Goal: Check status: Check status

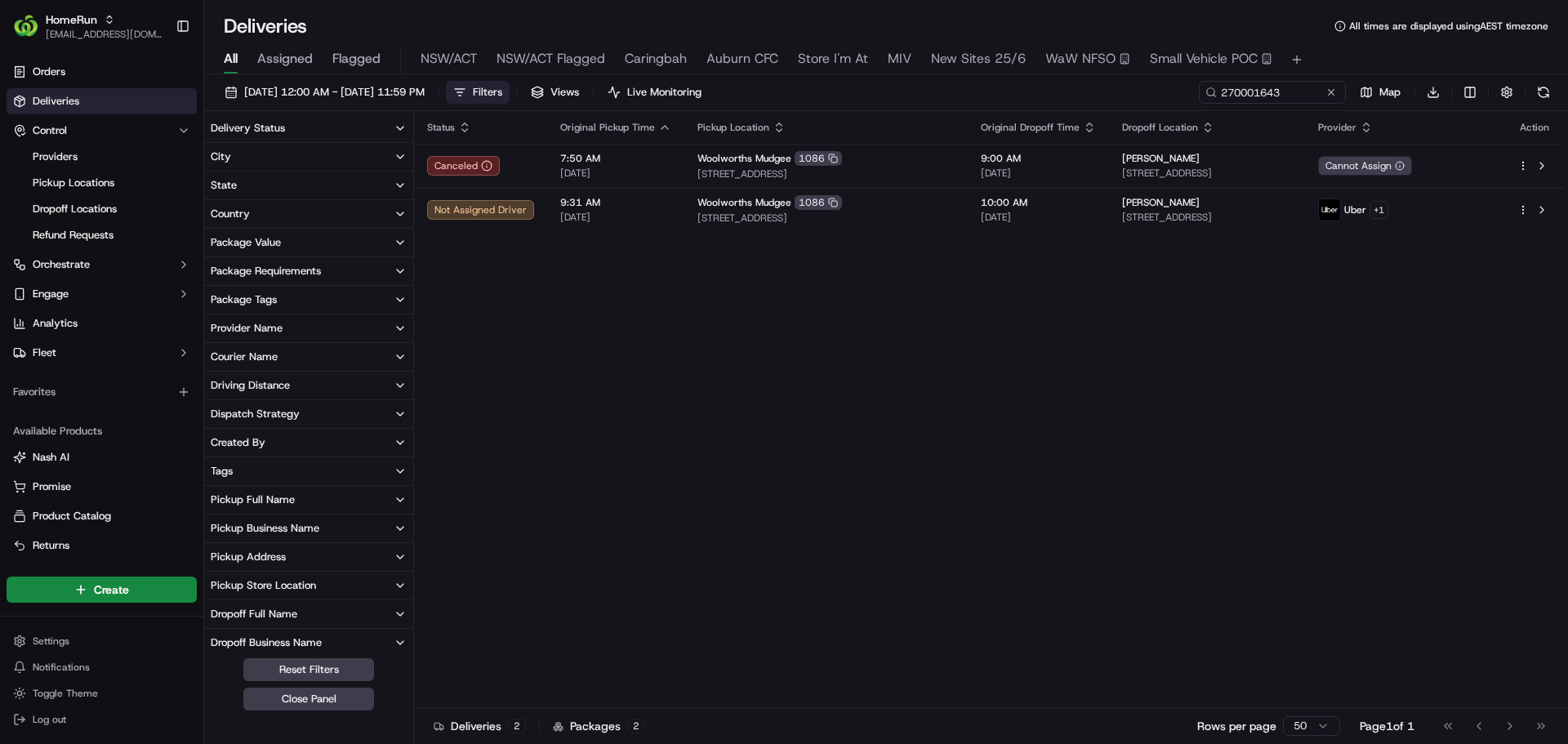
click at [1329, 90] on button at bounding box center [1331, 92] width 17 height 17
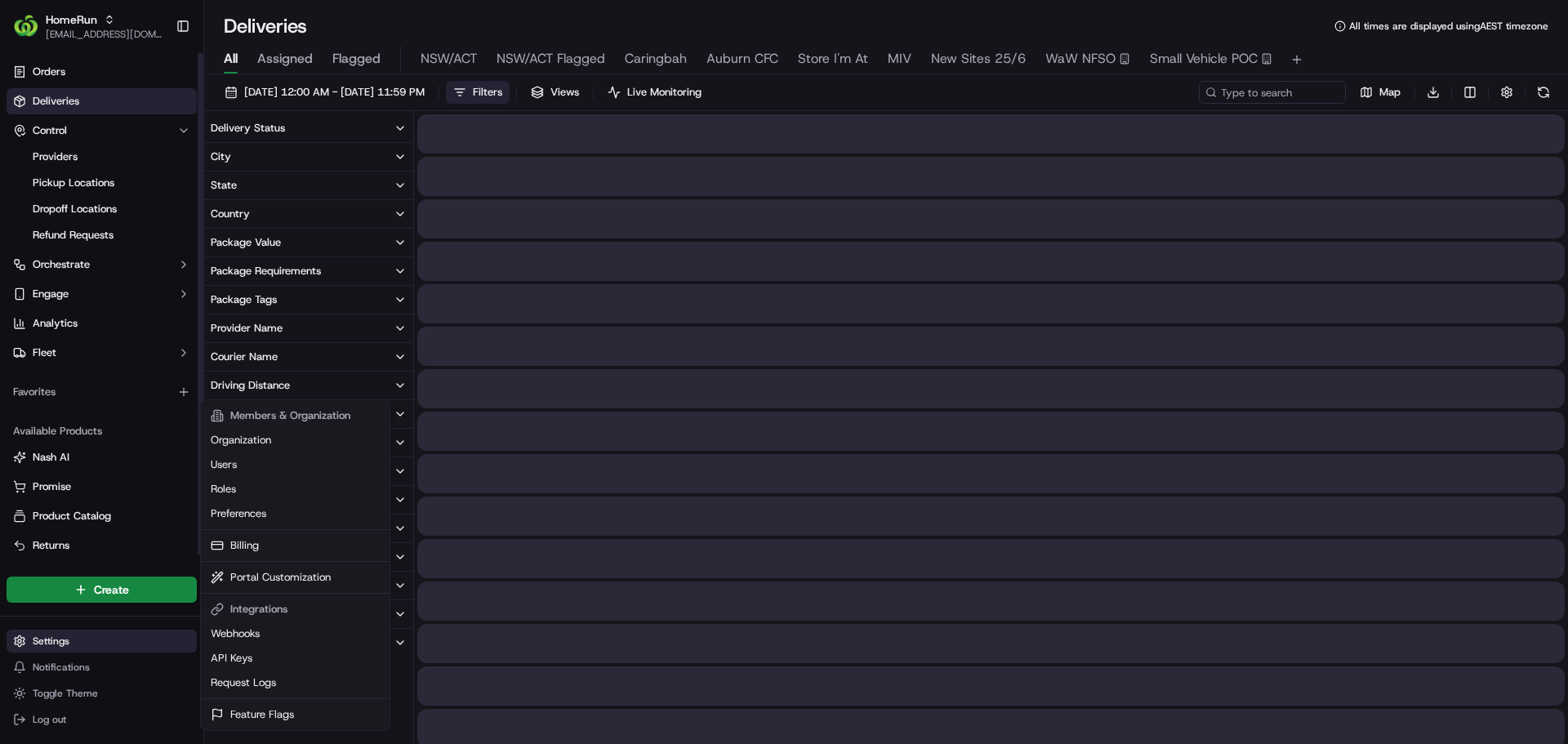
click at [47, 642] on html "HomeRun [EMAIL_ADDRESS][DOMAIN_NAME] Toggle Sidebar Orders Deliveries Control P…" at bounding box center [784, 372] width 1568 height 744
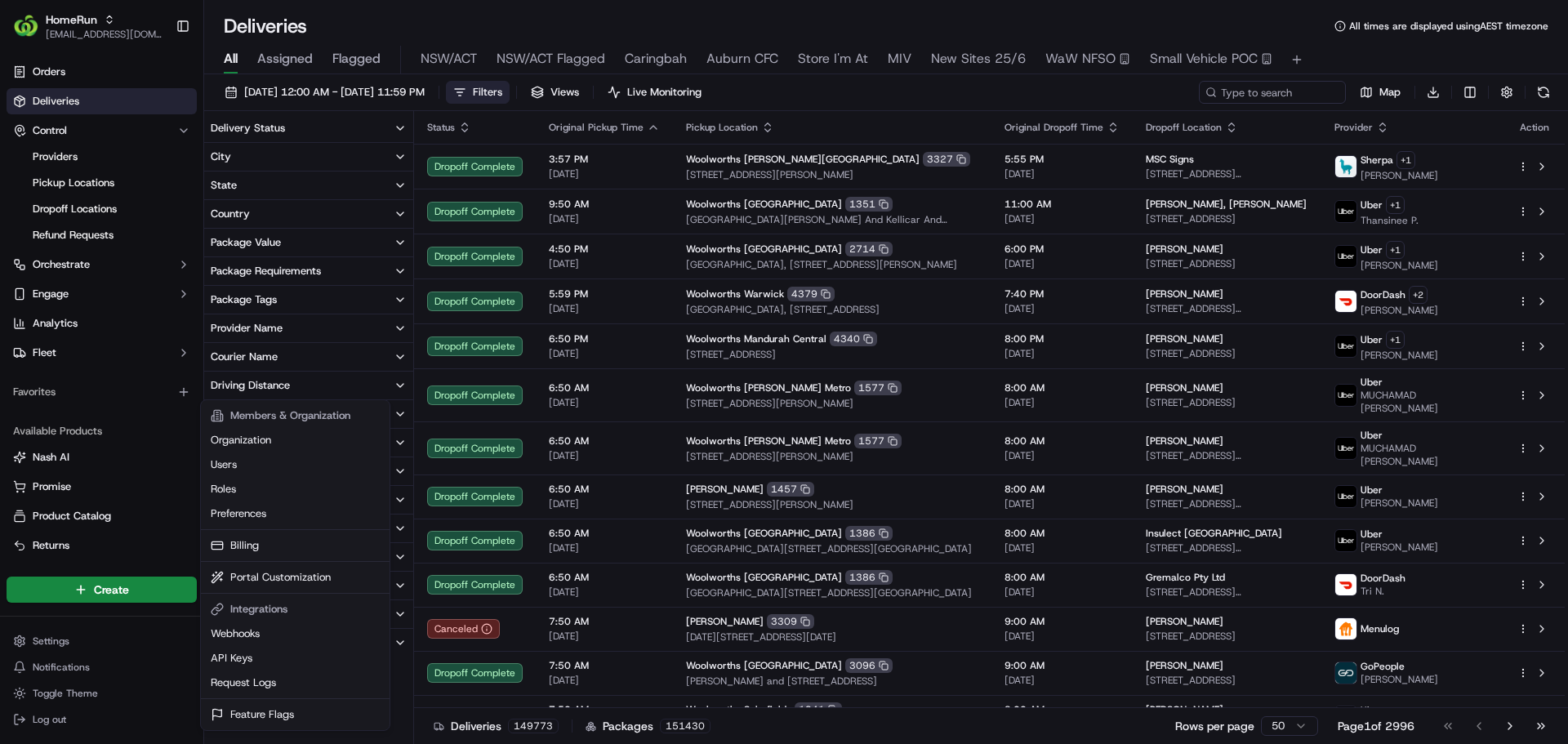
click at [282, 84] on html "HomeRun [EMAIL_ADDRESS][DOMAIN_NAME] Toggle Sidebar Orders Deliveries Control P…" at bounding box center [784, 372] width 1568 height 744
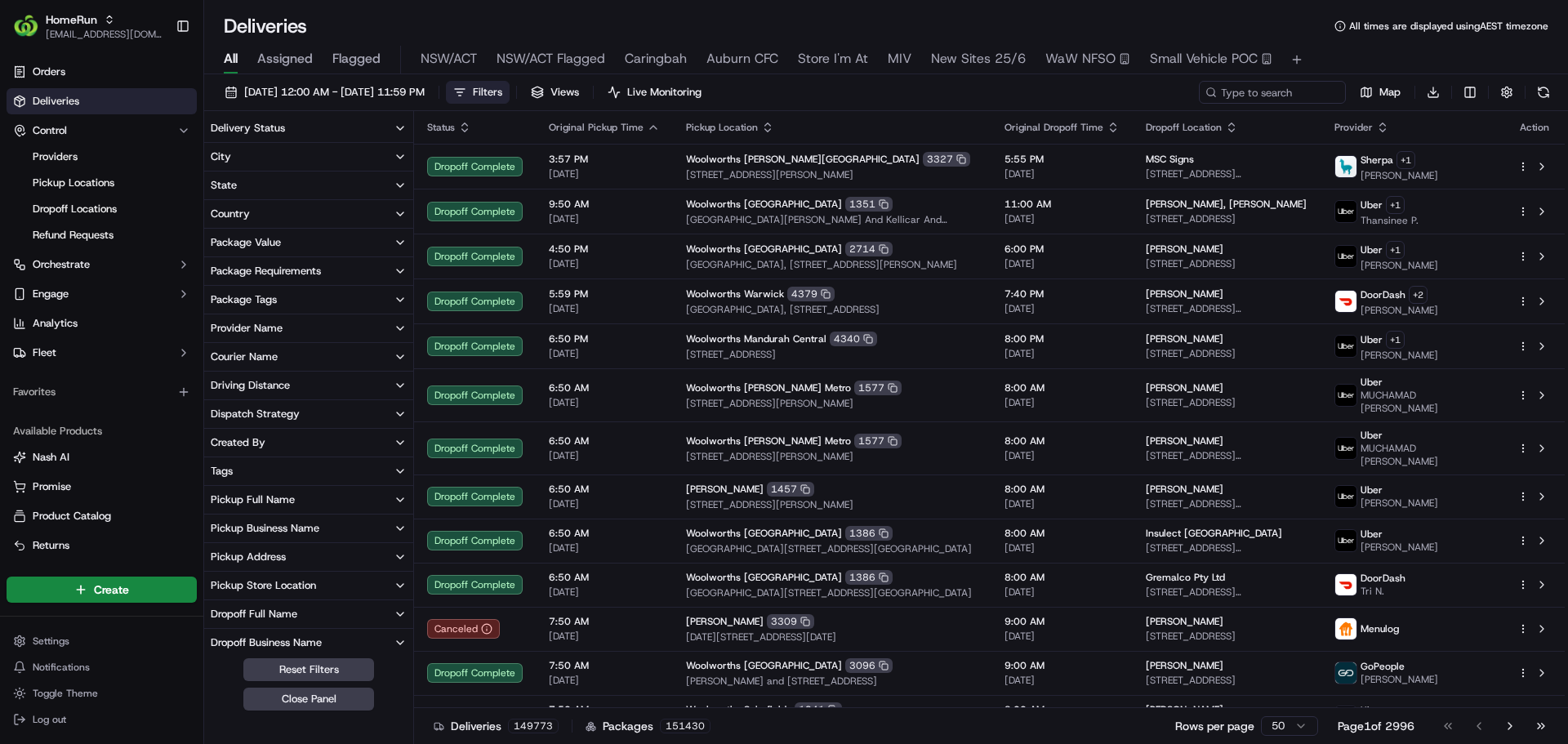
click at [282, 84] on button "[DATE] 12:00 AM - [DATE] 11:59 PM" at bounding box center [325, 92] width 215 height 23
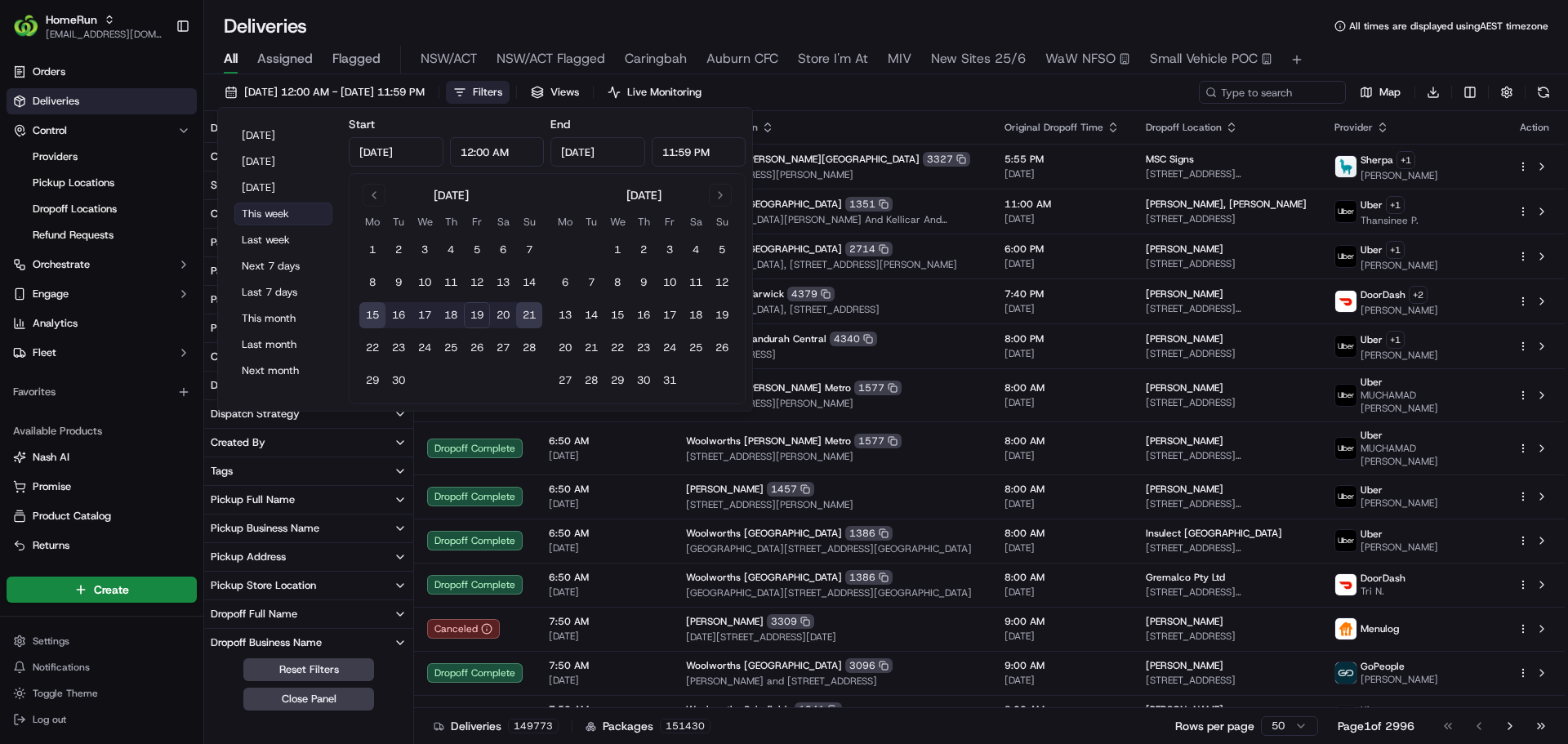
click at [262, 213] on button "This week" at bounding box center [283, 214] width 98 height 23
click at [764, 18] on div "Deliveries All times are displayed using AEST timezone" at bounding box center [885, 26] width 1363 height 27
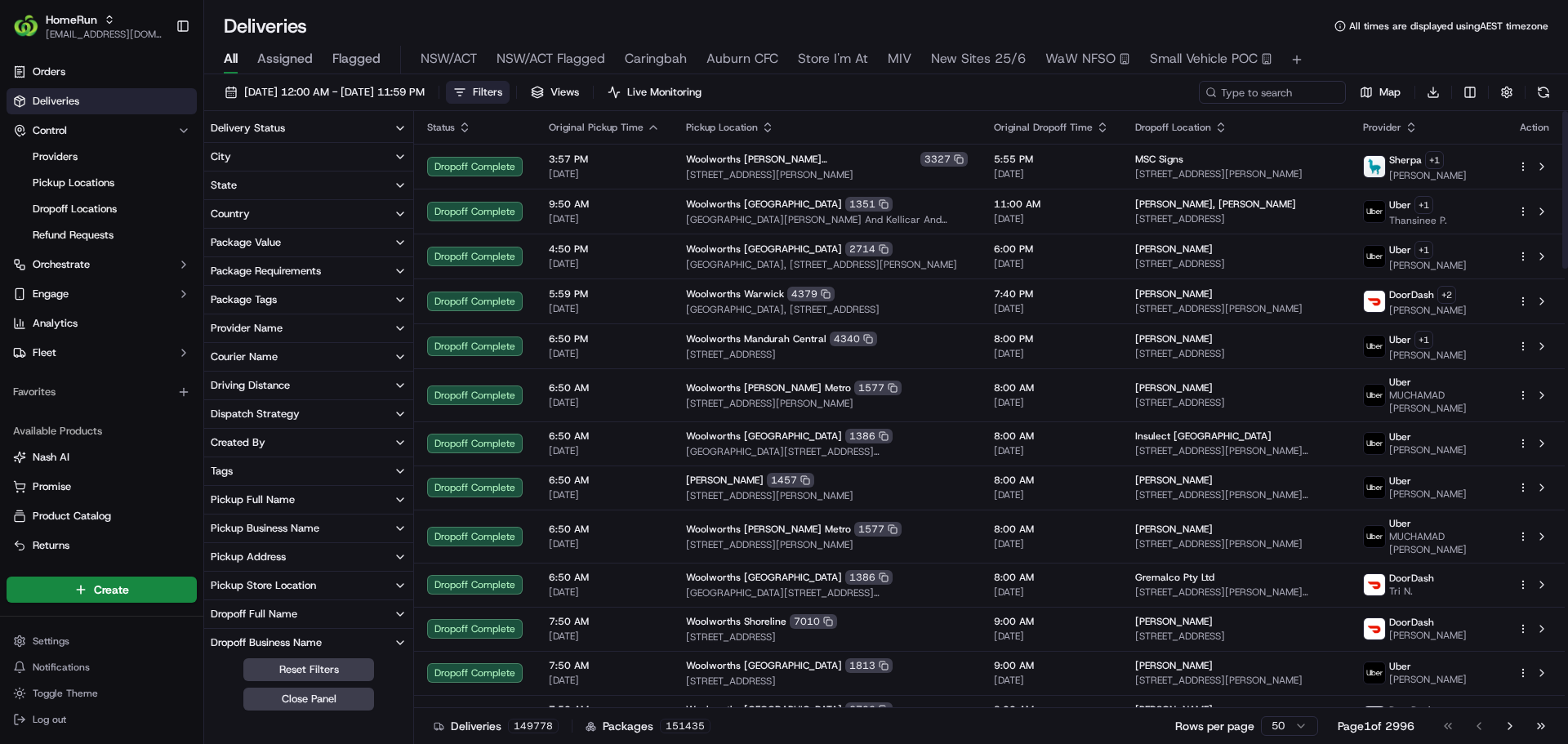
click at [510, 98] on button "Filters" at bounding box center [477, 92] width 64 height 23
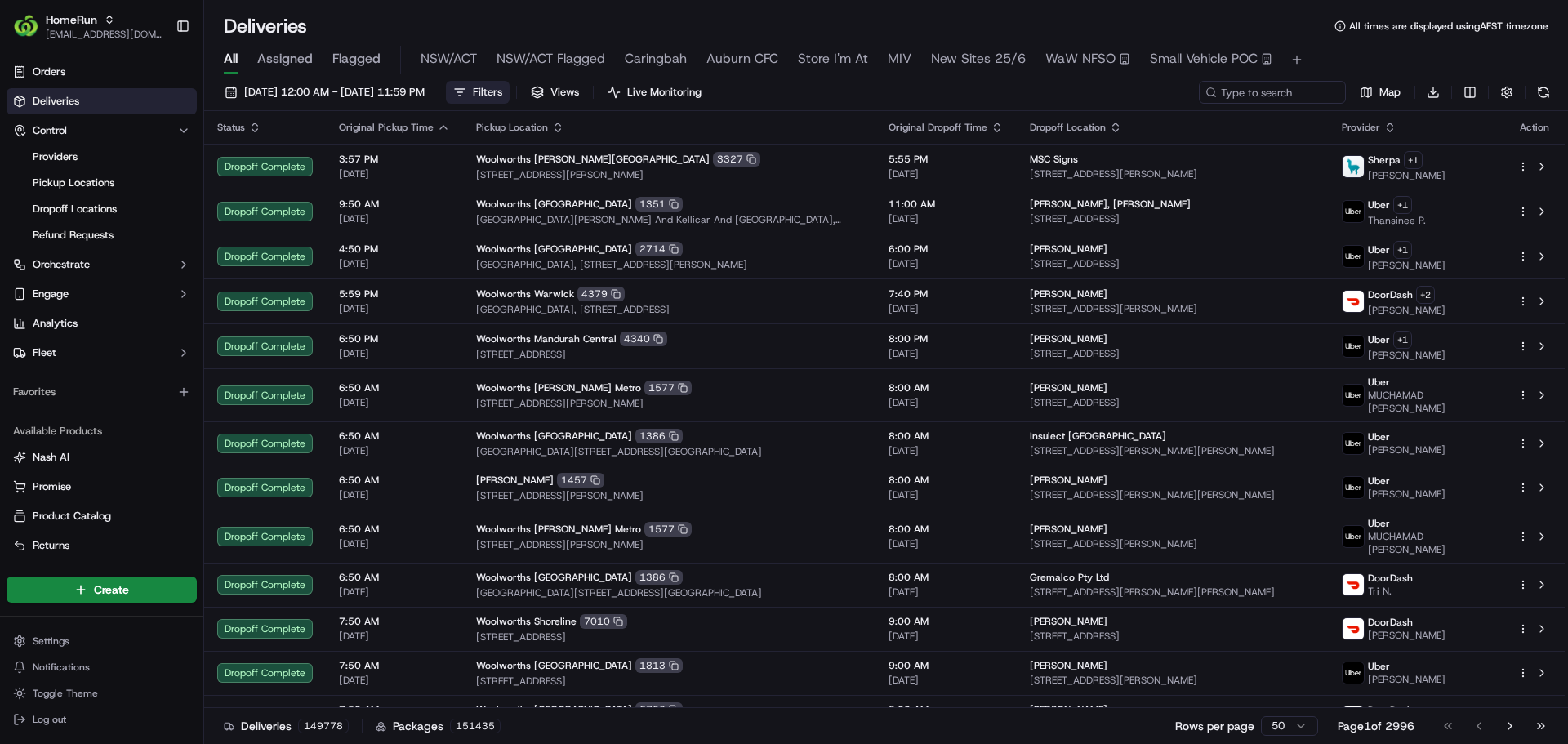
click at [510, 98] on button "Filters" at bounding box center [477, 92] width 64 height 23
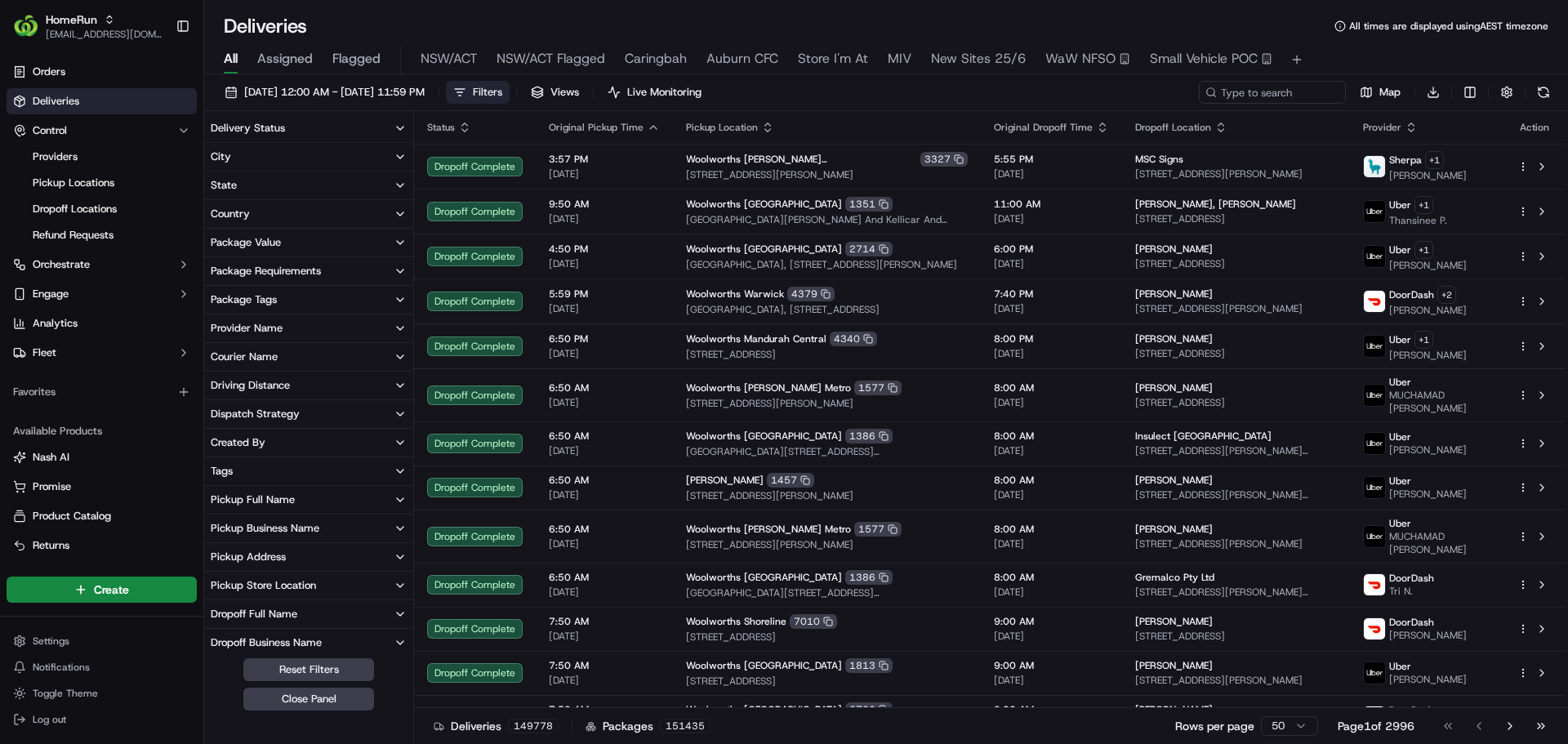
click at [288, 329] on button "Provider Name" at bounding box center [308, 328] width 209 height 28
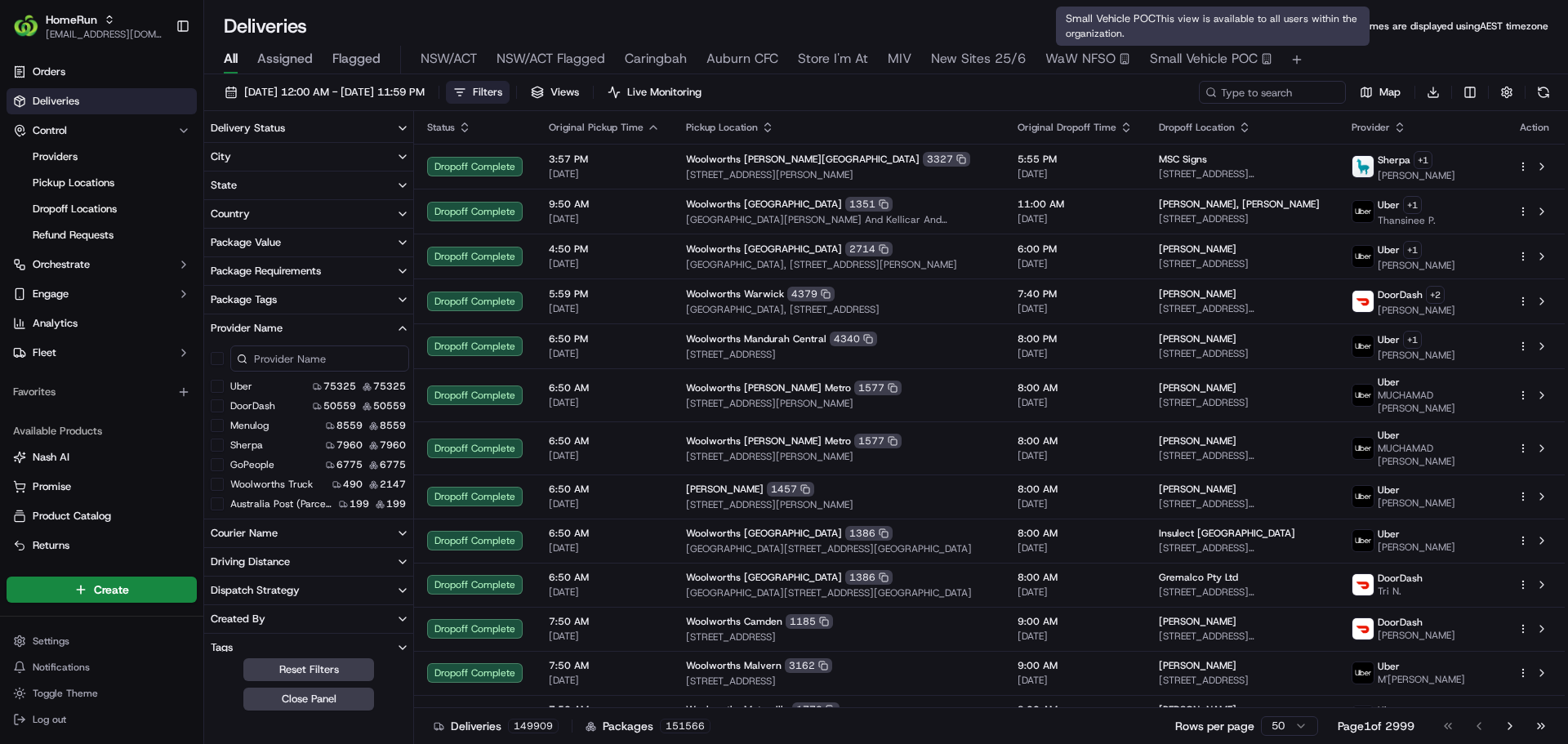
click at [1189, 65] on span "Small Vehicle POC" at bounding box center [1203, 59] width 107 height 20
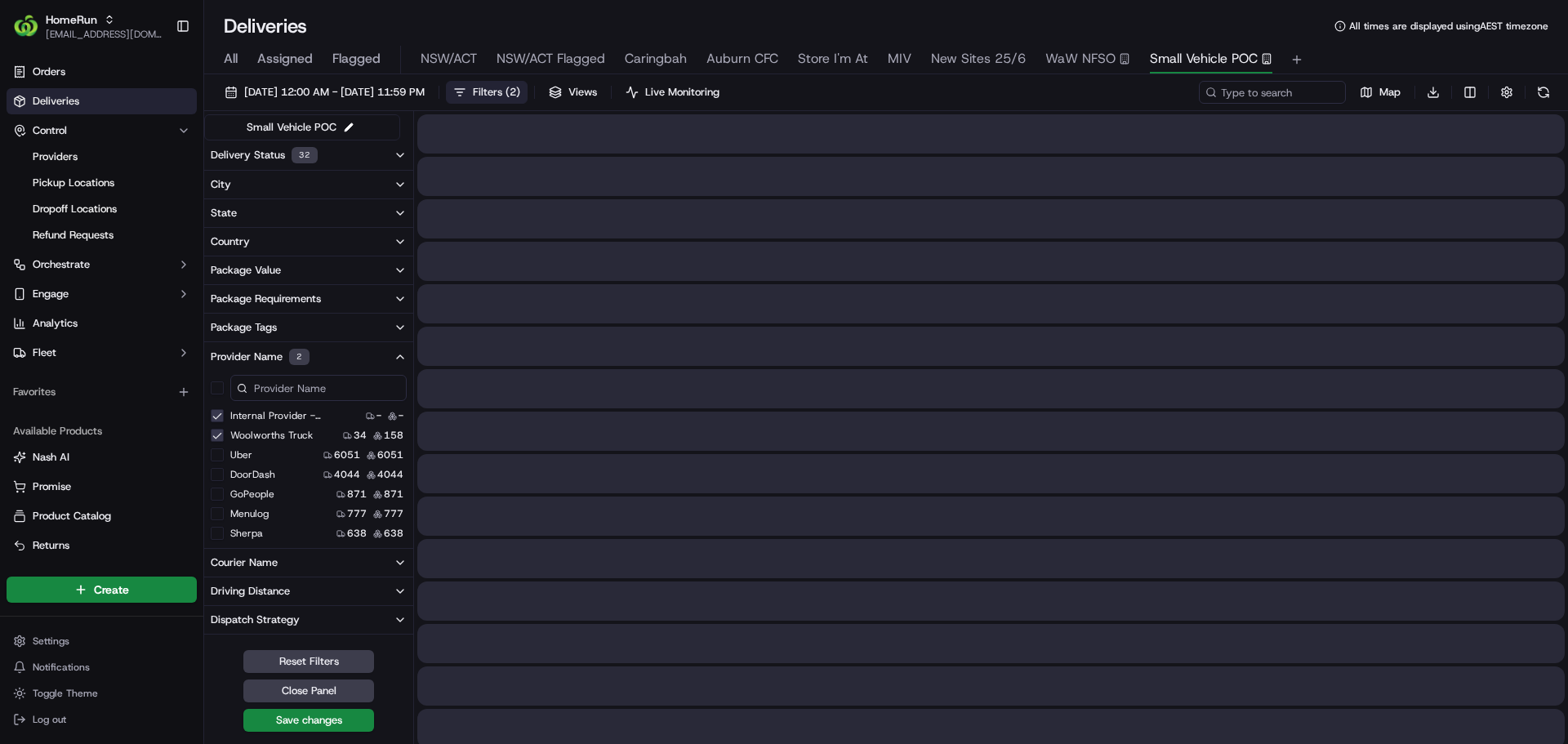
click at [991, 61] on span "New Sites 25/6" at bounding box center [978, 59] width 94 height 20
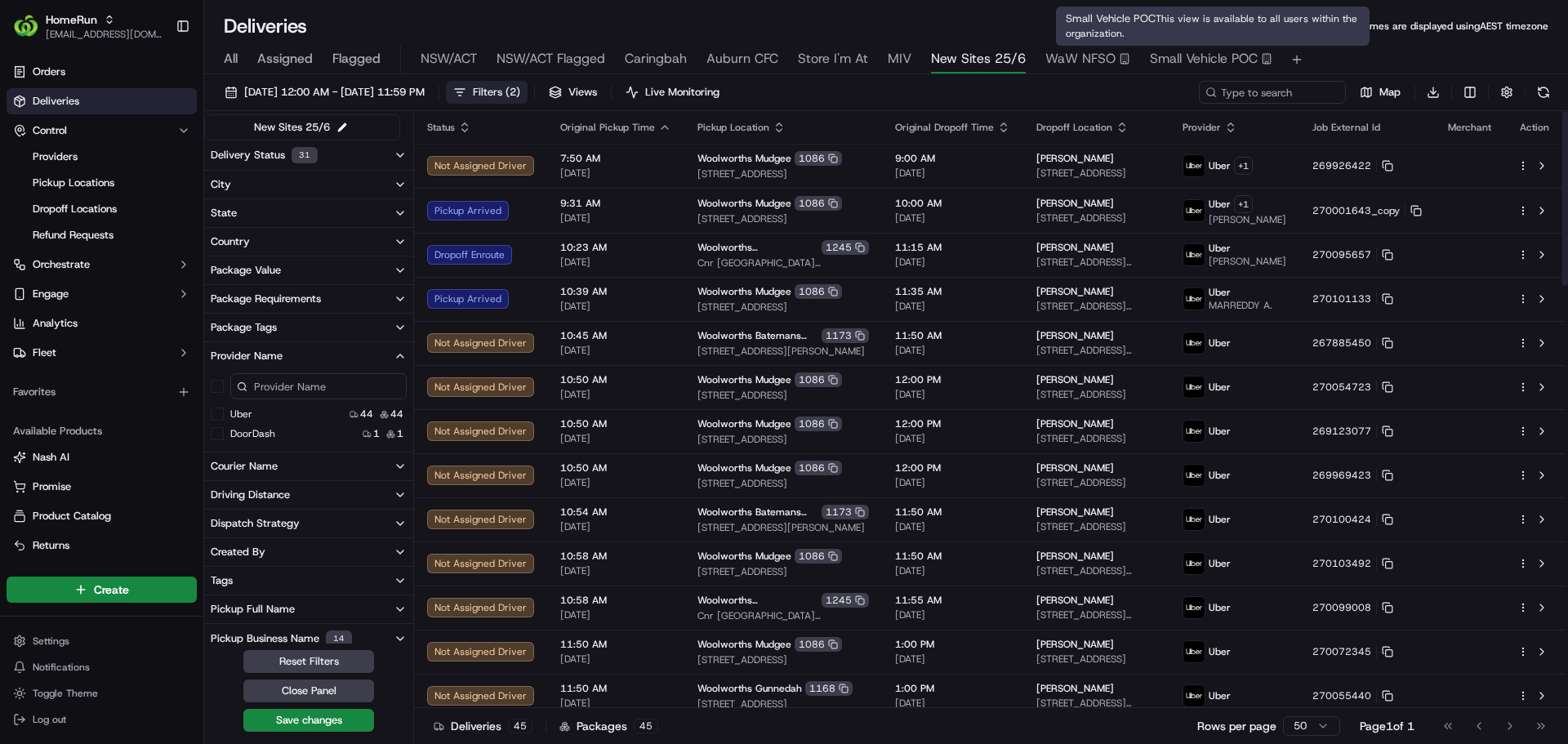
click at [1177, 64] on span "Small Vehicle POC" at bounding box center [1203, 59] width 107 height 20
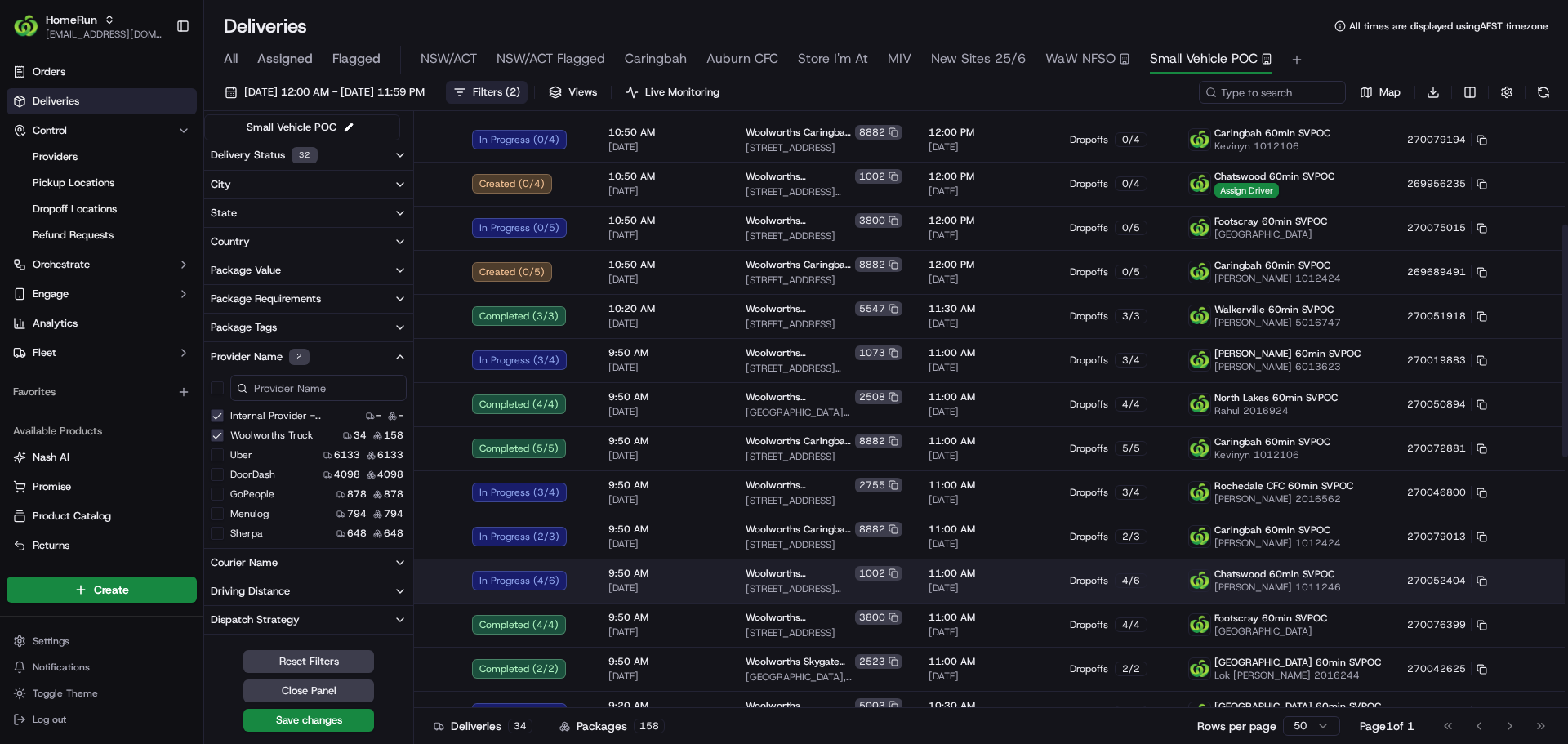
scroll to position [935, 0]
